Goal: Task Accomplishment & Management: Complete application form

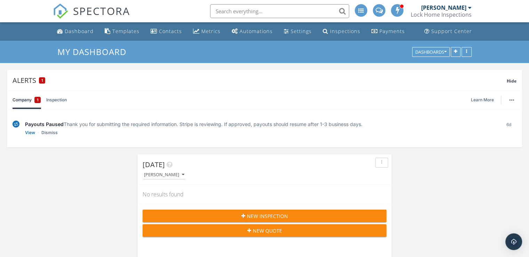
scroll to position [3, 3]
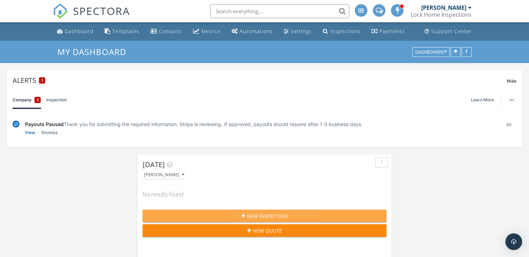
click at [253, 215] on span "New Inspection" at bounding box center [267, 215] width 41 height 7
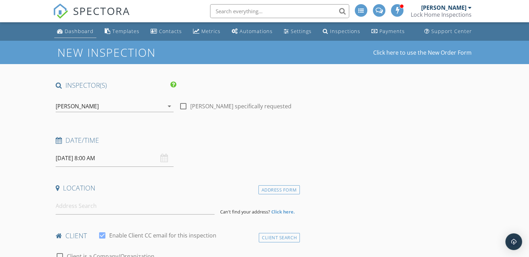
click at [78, 31] on div "Dashboard" at bounding box center [79, 31] width 29 height 7
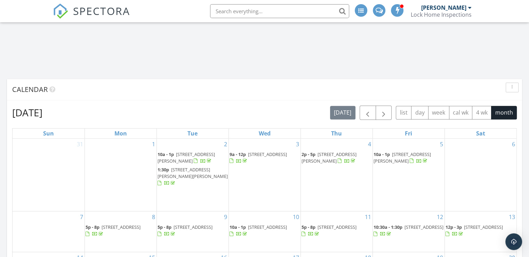
scroll to position [378, 0]
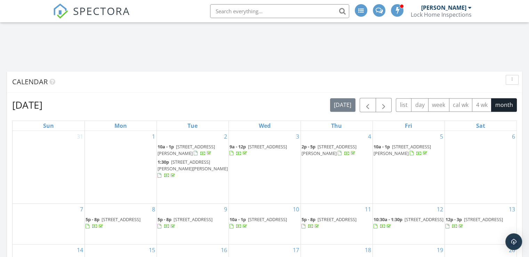
click at [252, 150] on span "592 Rutland Dr, Highland Heights 44143" at bounding box center [267, 146] width 39 height 6
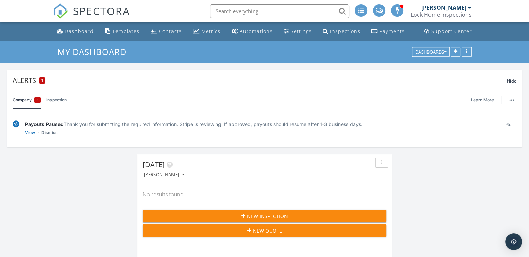
click at [164, 30] on div "Contacts" at bounding box center [170, 31] width 23 height 7
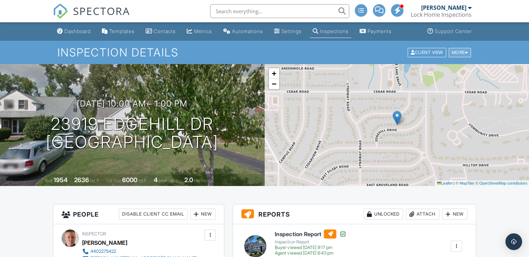
click at [458, 51] on div "More" at bounding box center [460, 52] width 23 height 9
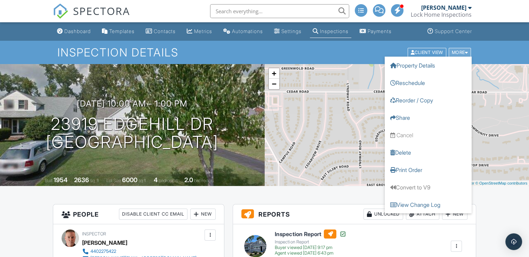
click at [458, 51] on div "More" at bounding box center [460, 52] width 23 height 9
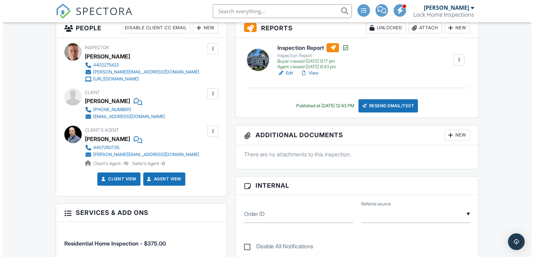
scroll to position [175, 0]
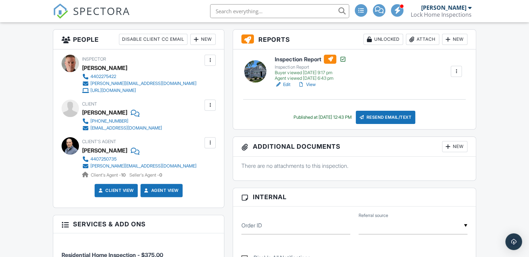
click at [453, 69] on div at bounding box center [456, 71] width 7 height 7
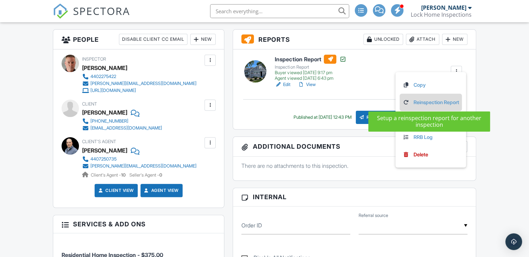
click at [429, 100] on link "Reinspection Report" at bounding box center [430, 102] width 57 height 8
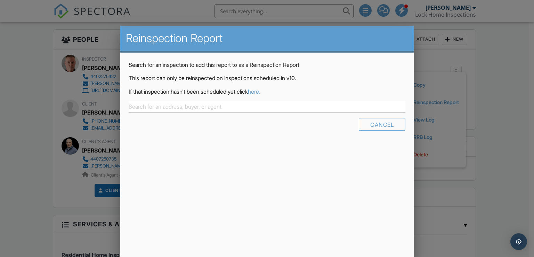
click at [260, 89] on link "here." at bounding box center [254, 91] width 13 height 7
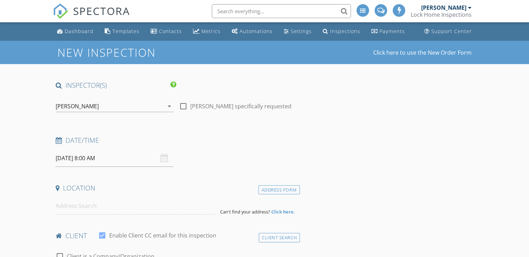
type input "[PERSON_NAME]"
type input "[EMAIL_ADDRESS][DOMAIN_NAME]"
type input "[PHONE_NUMBER]"
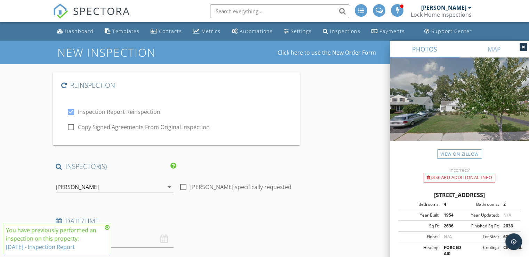
click at [107, 226] on icon at bounding box center [107, 227] width 5 height 6
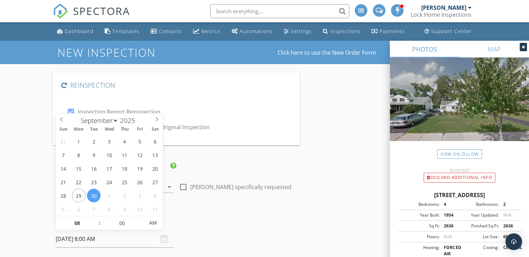
click at [115, 238] on input "09/30/2025 8:00 AM" at bounding box center [115, 238] width 118 height 17
select select "9"
click at [157, 119] on icon at bounding box center [156, 119] width 5 height 5
type input "10/05/2025 8:00 AM"
type input "09"
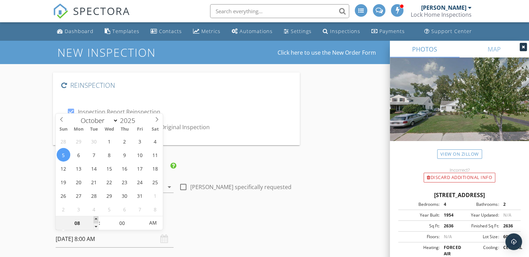
type input "10/05/2025 9:00 AM"
click at [96, 219] on span at bounding box center [96, 219] width 5 height 7
type input "10"
type input "[DATE] 10:00 AM"
click at [96, 219] on span at bounding box center [96, 219] width 5 height 7
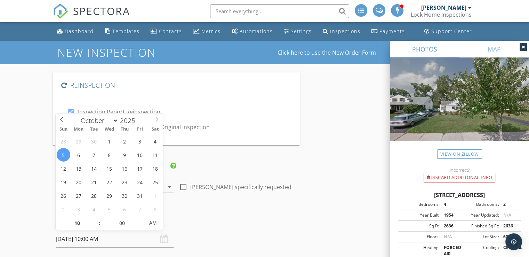
click at [228, 234] on div "Date/Time 10/05/2025 10:00 AM" at bounding box center [176, 231] width 247 height 31
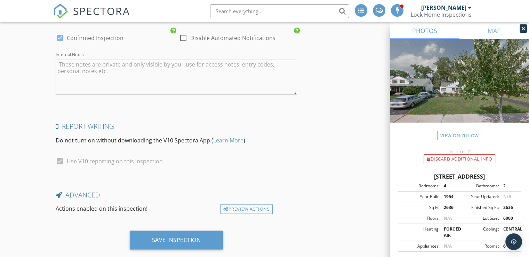
scroll to position [1262, 0]
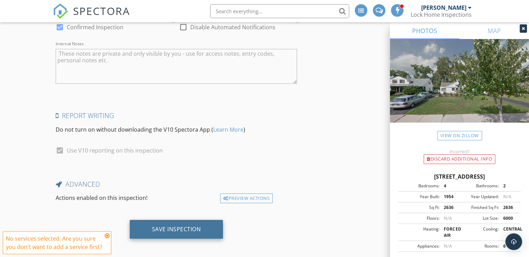
click at [184, 220] on div "Save Inspection" at bounding box center [177, 228] width 94 height 19
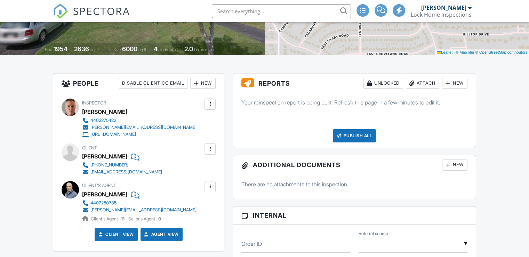
scroll to position [134, 0]
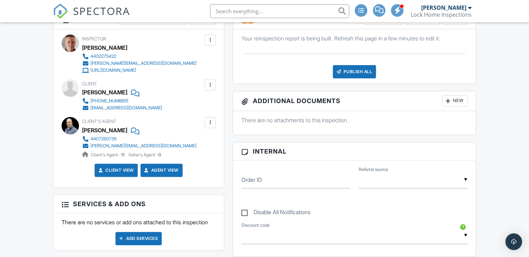
drag, startPoint x: 532, startPoint y: 37, endPoint x: 533, endPoint y: 88, distance: 51.5
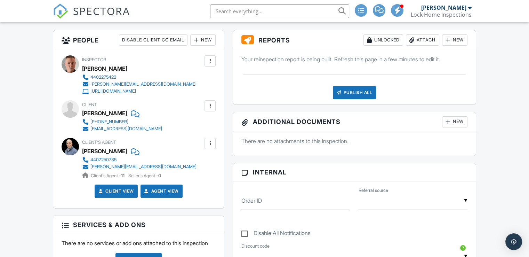
scroll to position [166, 0]
